Goal: Find specific page/section: Find specific page/section

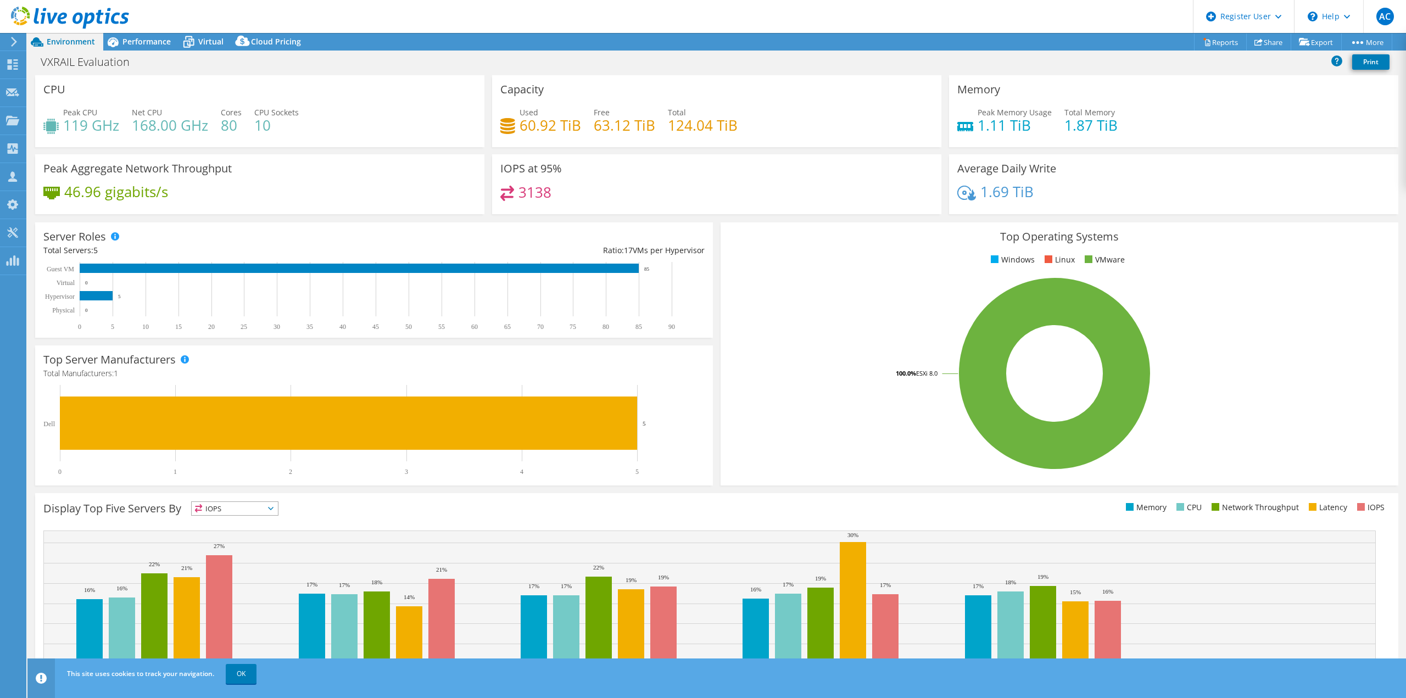
select select "USWest"
select select "USD"
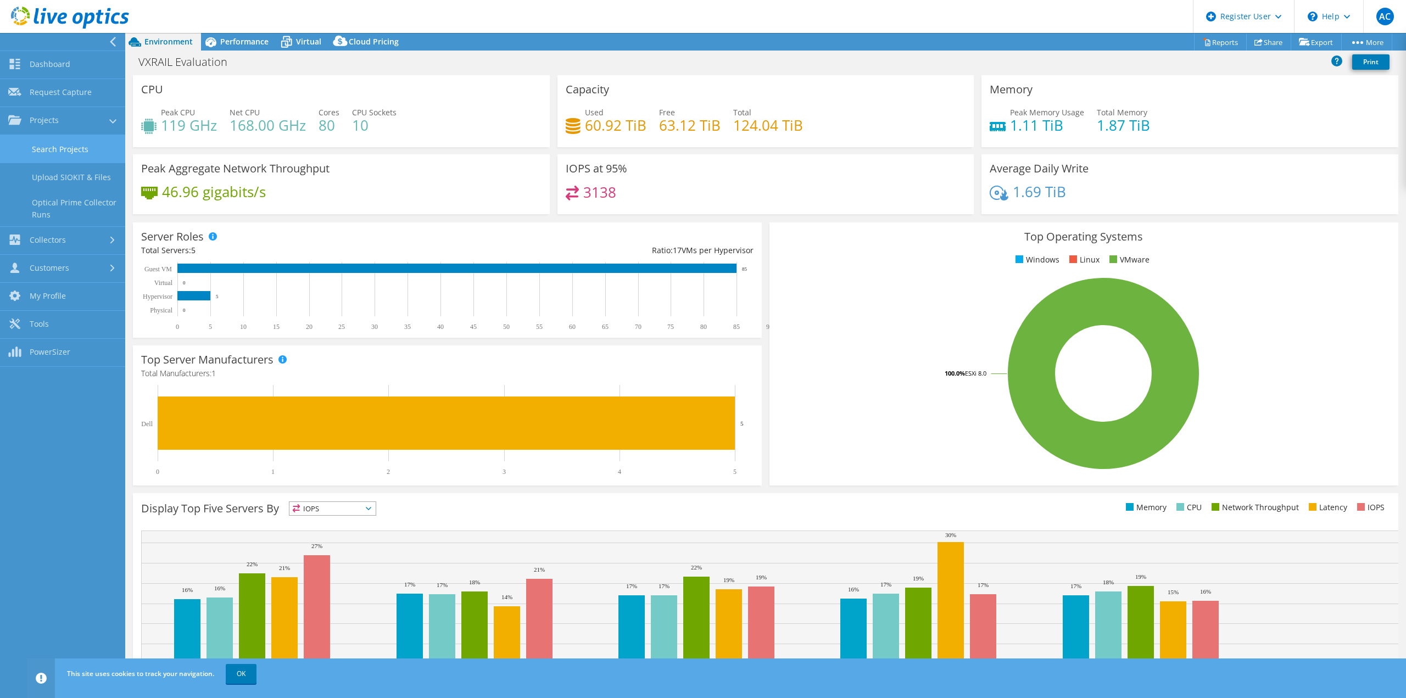
click at [52, 149] on link "Search Projects" at bounding box center [62, 149] width 125 height 28
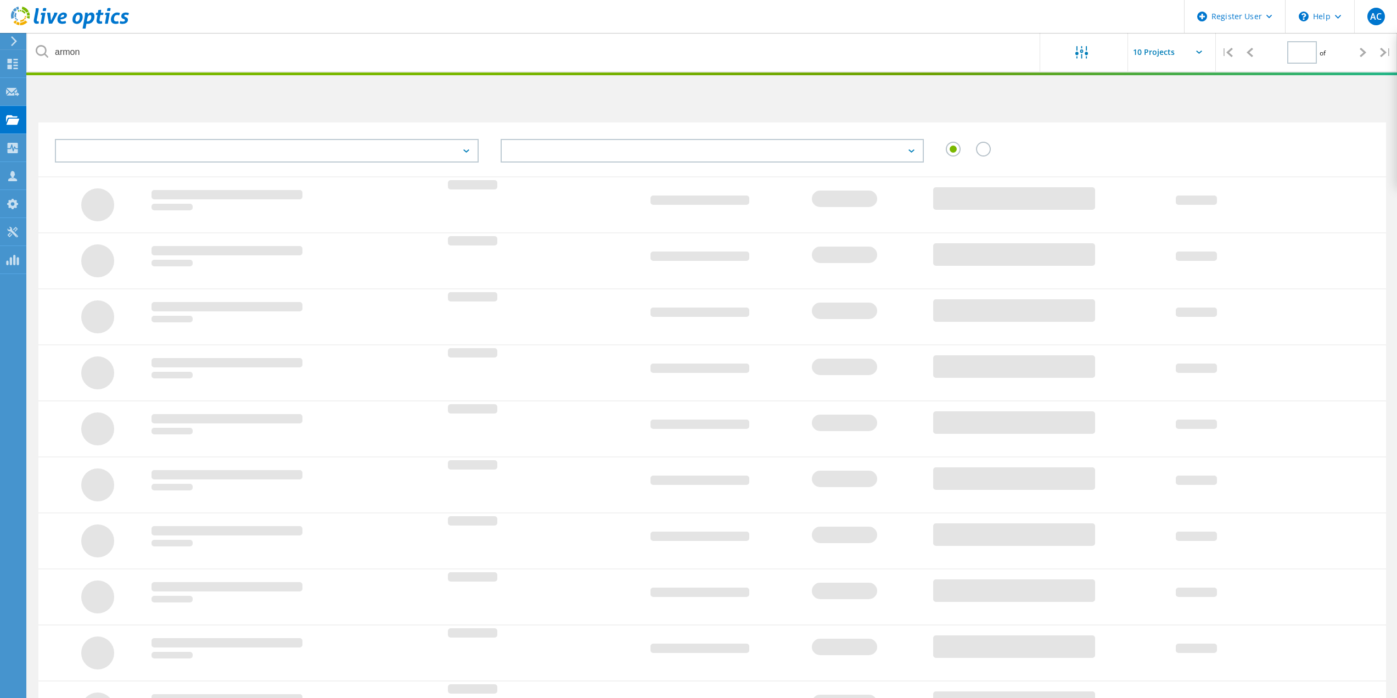
type input "1"
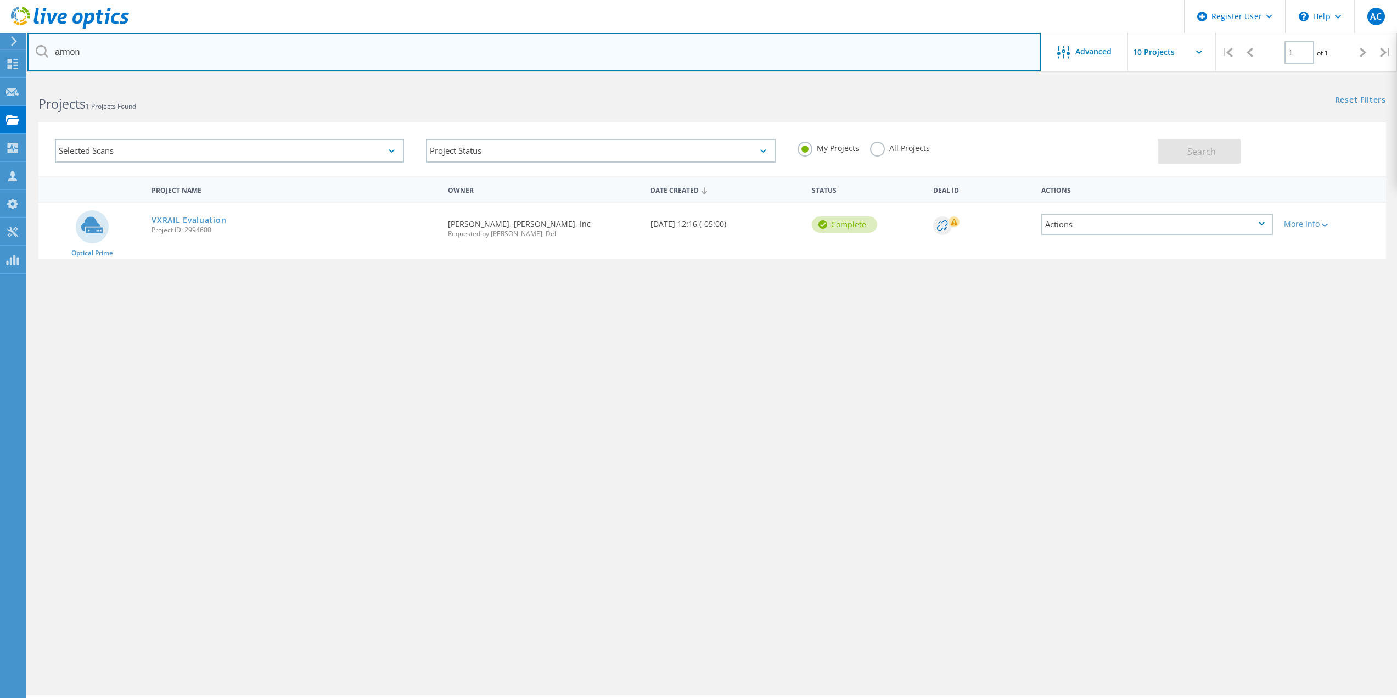
click at [98, 54] on input "armon" at bounding box center [534, 52] width 1014 height 38
drag, startPoint x: 98, startPoint y: 54, endPoint x: 44, endPoint y: 53, distance: 53.8
click at [46, 57] on div "armon" at bounding box center [533, 52] width 1013 height 38
type input "hall prangle"
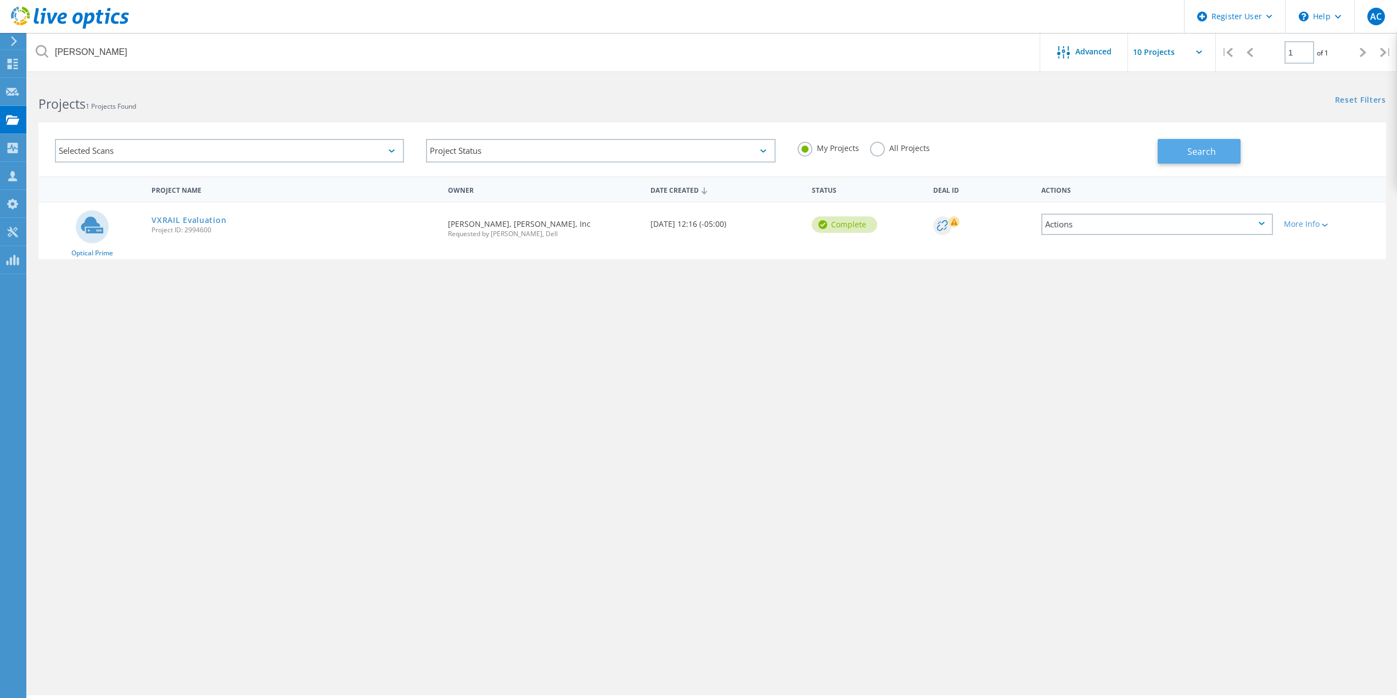
click at [1167, 156] on button "Search" at bounding box center [1199, 151] width 83 height 25
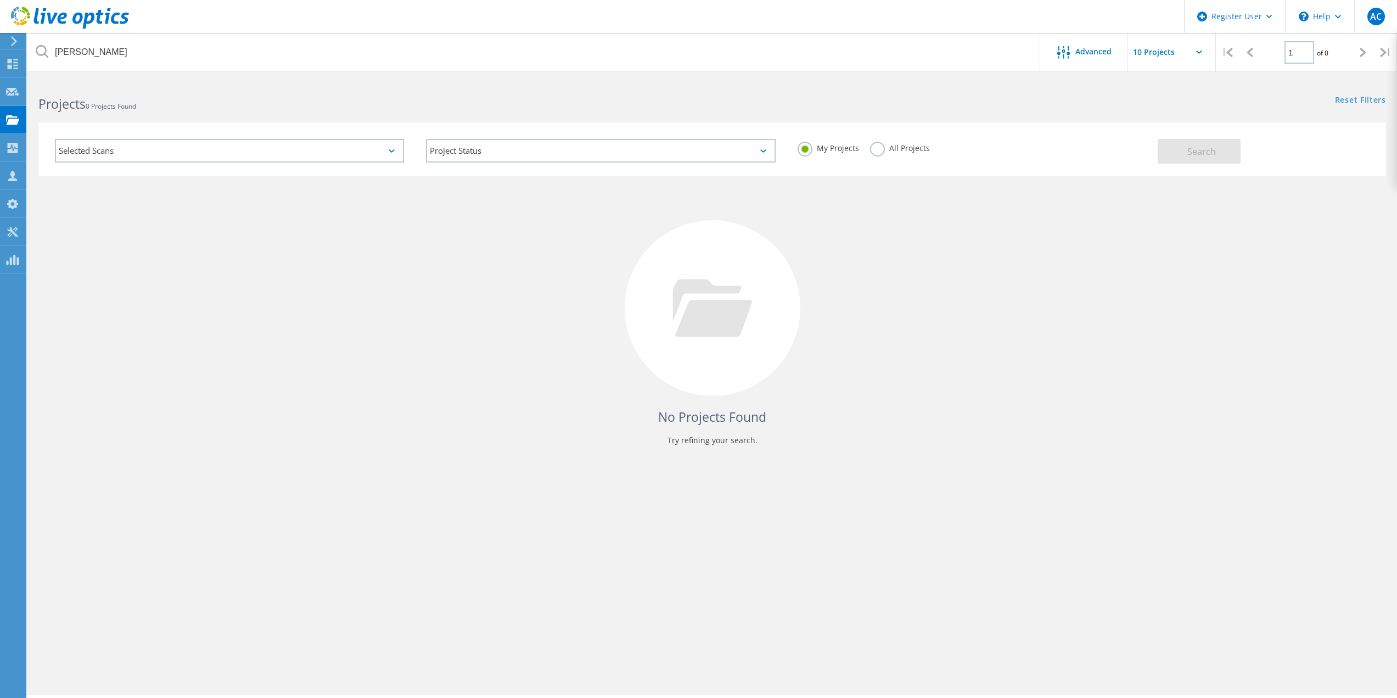
click at [903, 149] on label "All Projects" at bounding box center [900, 147] width 60 height 10
click at [0, 0] on input "All Projects" at bounding box center [0, 0] width 0 height 0
click at [1201, 155] on span "Search" at bounding box center [1202, 152] width 29 height 12
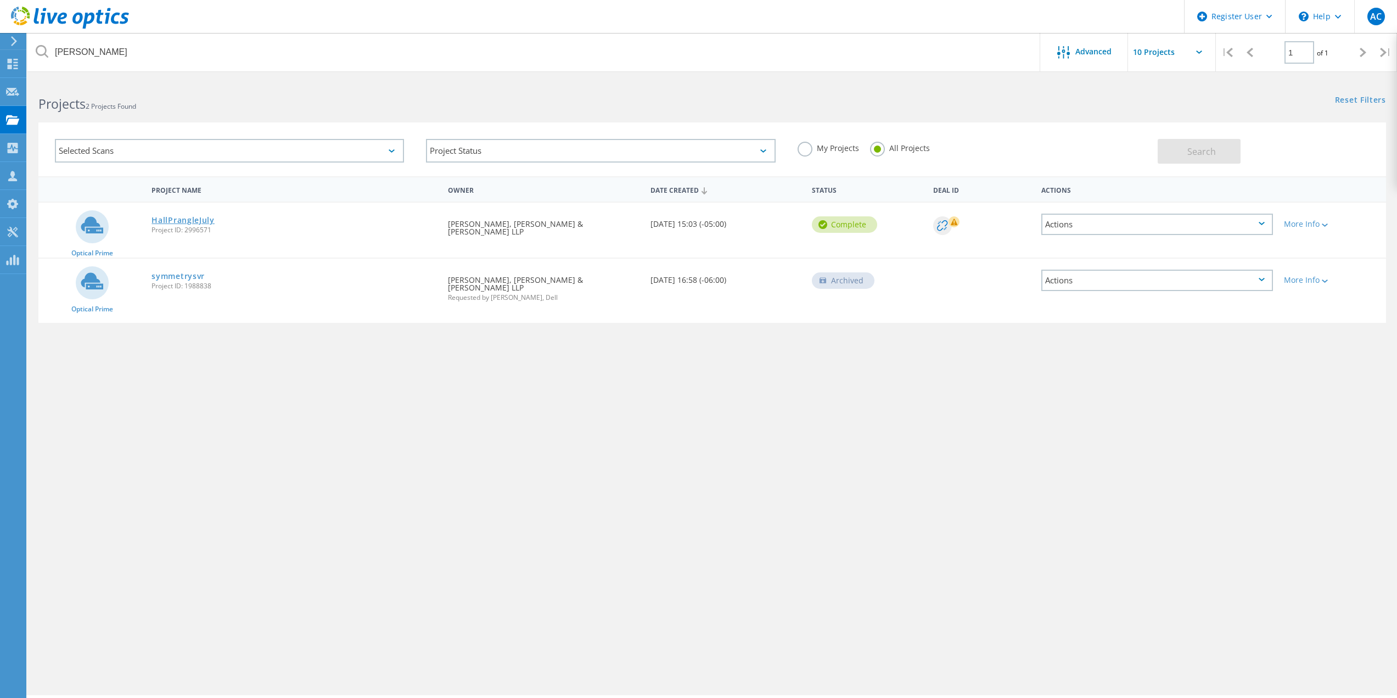
click at [183, 222] on link "HallPrangleJuly" at bounding box center [183, 220] width 63 height 8
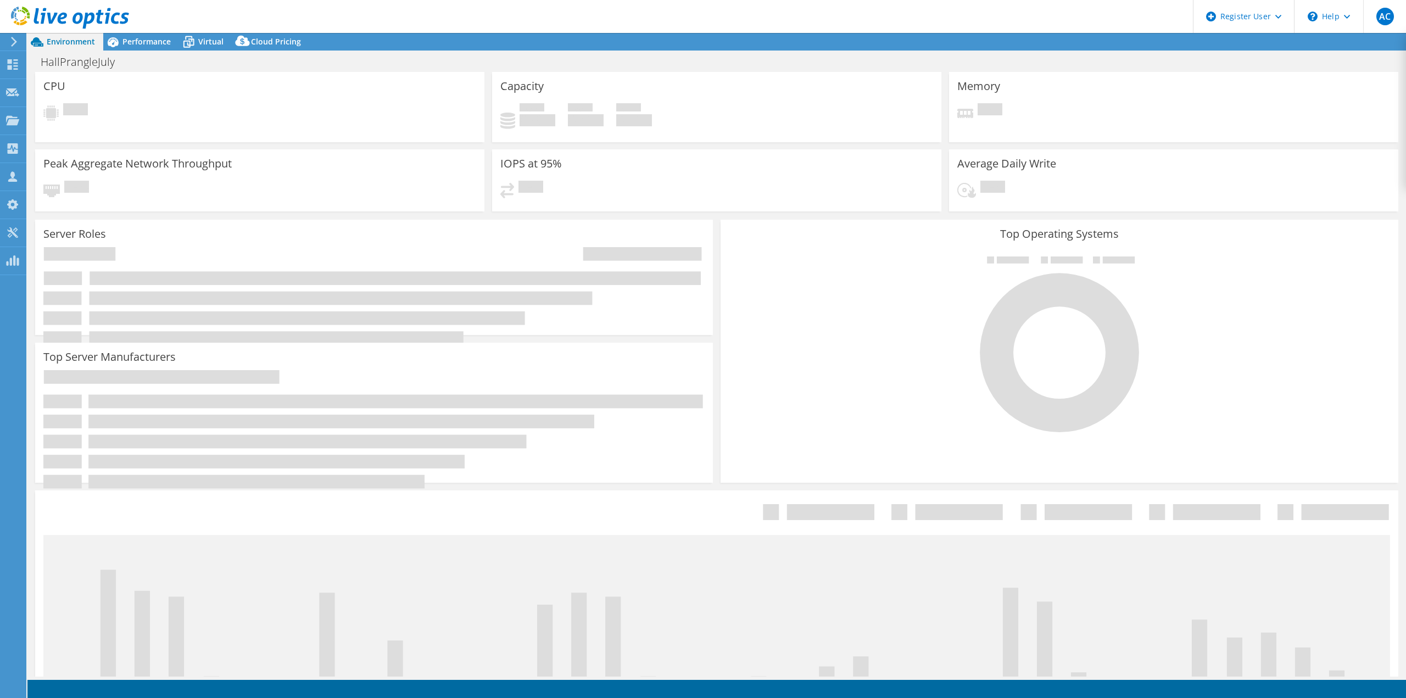
select select "USD"
